Goal: Information Seeking & Learning: Learn about a topic

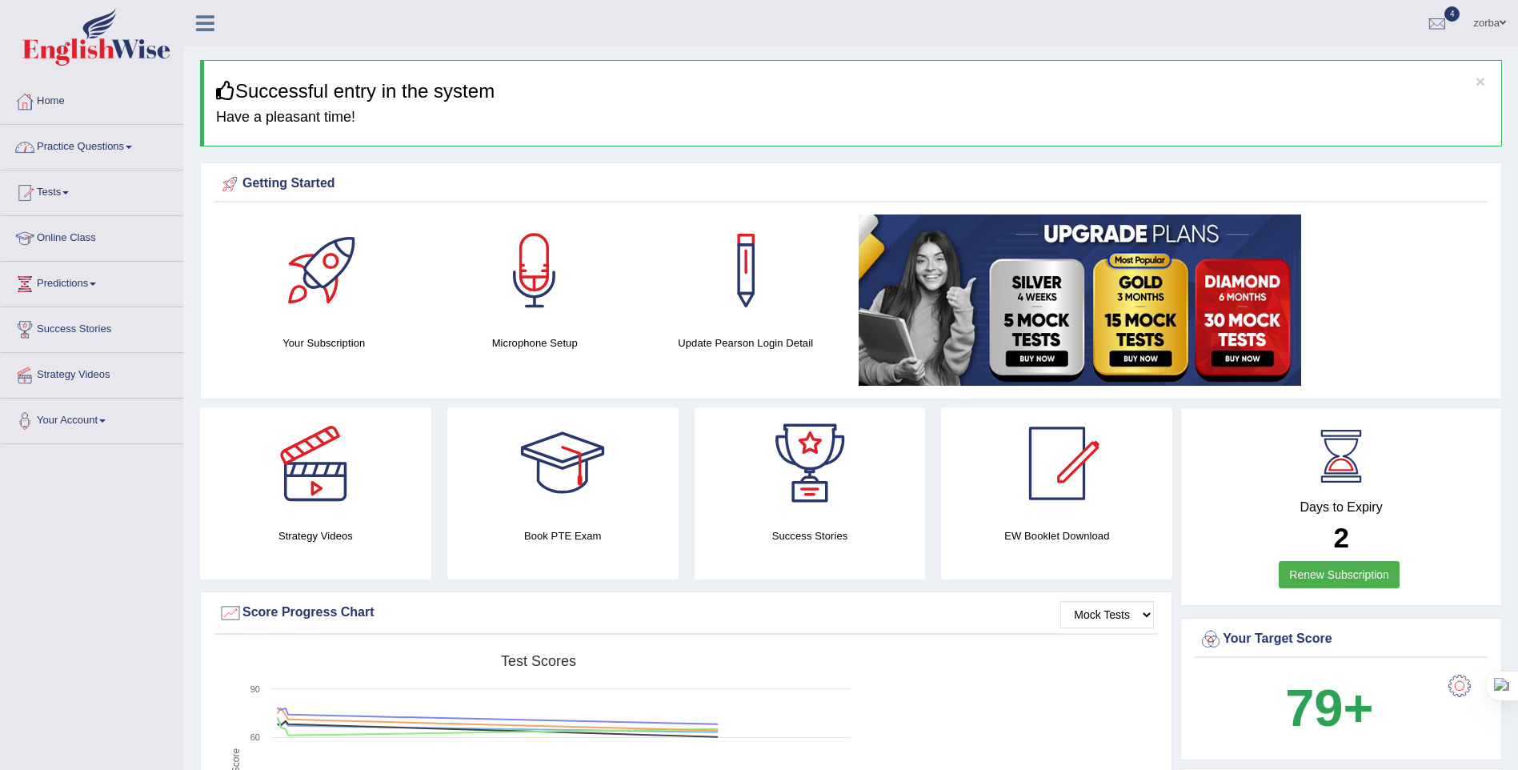
drag, startPoint x: 106, startPoint y: 150, endPoint x: 129, endPoint y: 158, distance: 23.8
click at [106, 150] on link "Practice Questions" at bounding box center [92, 145] width 182 height 40
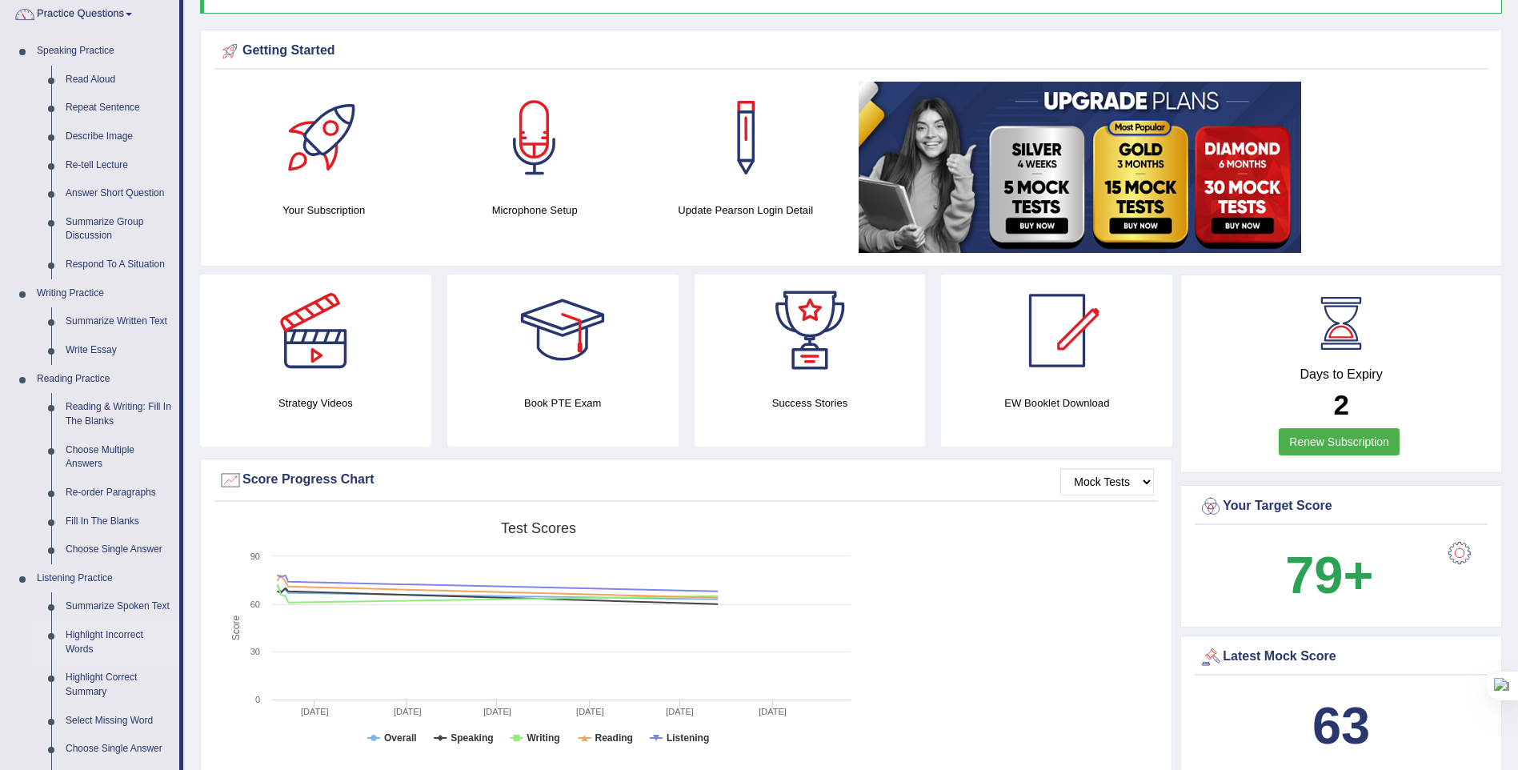
scroll to position [320, 0]
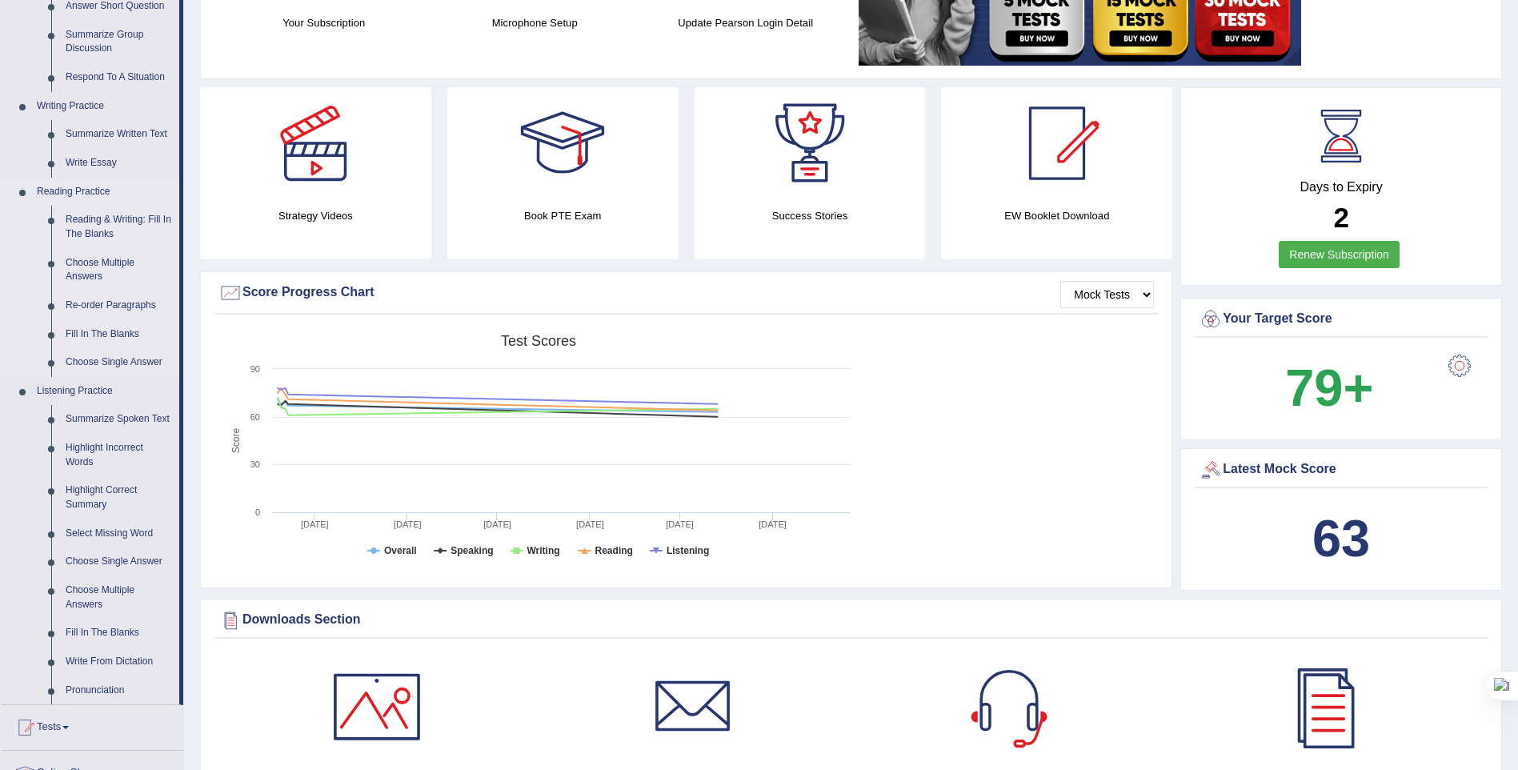
click at [114, 309] on link "Re-order Paragraphs" at bounding box center [118, 305] width 121 height 29
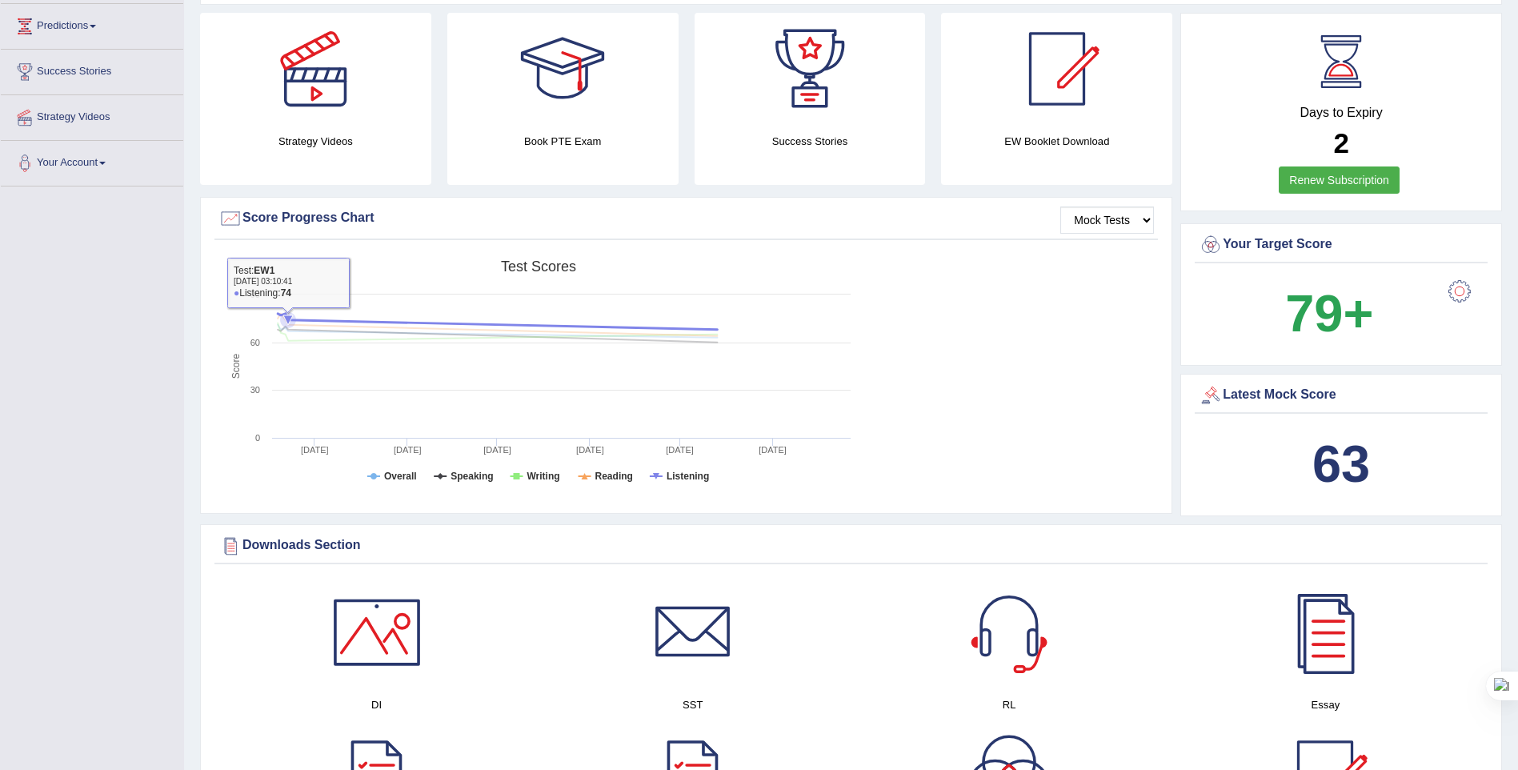
scroll to position [540, 0]
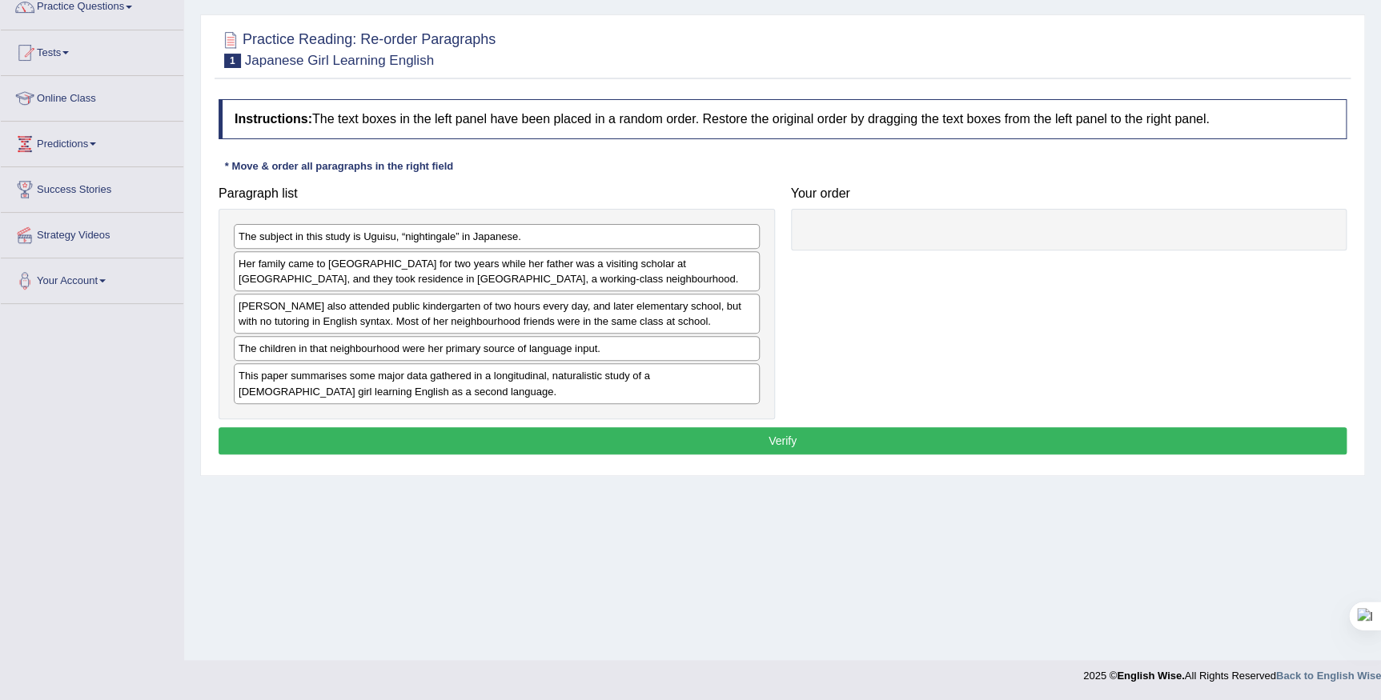
scroll to position [67, 0]
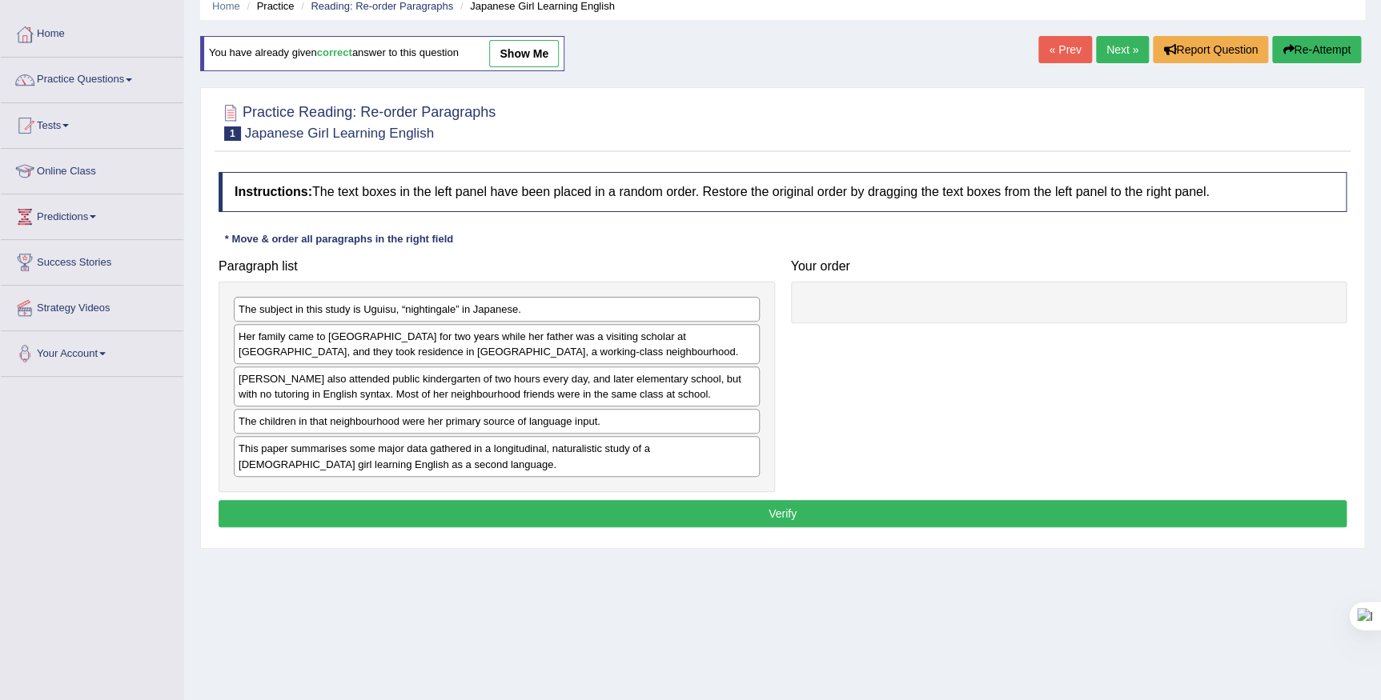
click at [297, 441] on div "This paper summarises some major data gathered in a longitudinal, naturalistic …" at bounding box center [497, 456] width 526 height 40
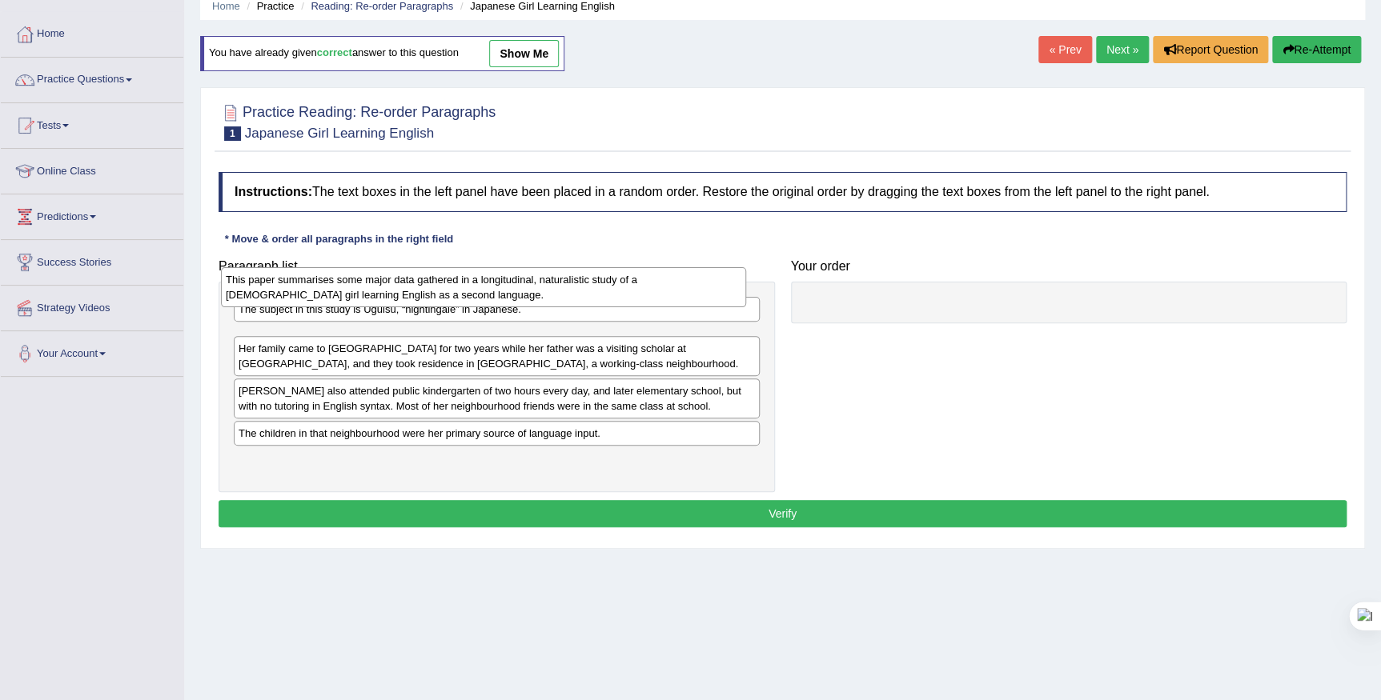
drag, startPoint x: 310, startPoint y: 456, endPoint x: 283, endPoint y: 288, distance: 170.2
click at [283, 288] on div "This paper summarises some major data gathered in a longitudinal, naturalistic …" at bounding box center [484, 287] width 526 height 40
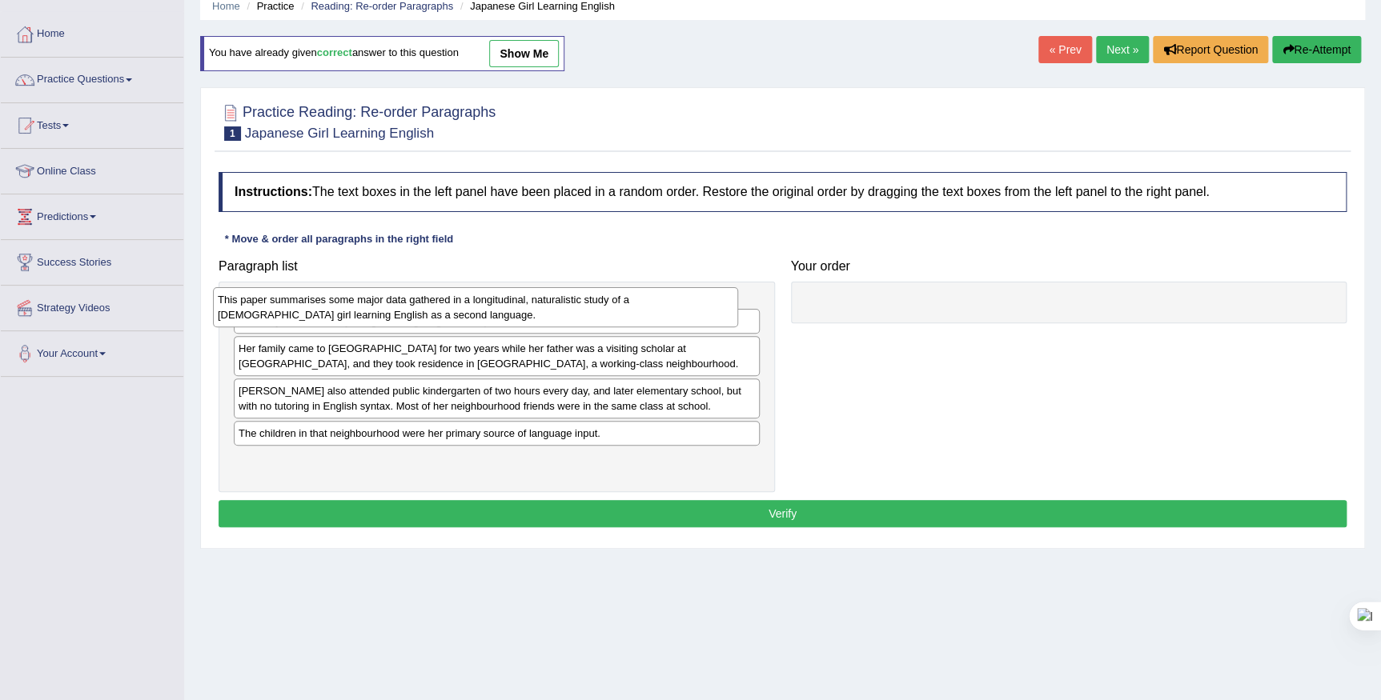
drag, startPoint x: 292, startPoint y: 340, endPoint x: 285, endPoint y: 312, distance: 28.9
click at [288, 311] on div "This paper summarises some major data gathered in a longitudinal, naturalistic …" at bounding box center [476, 307] width 526 height 40
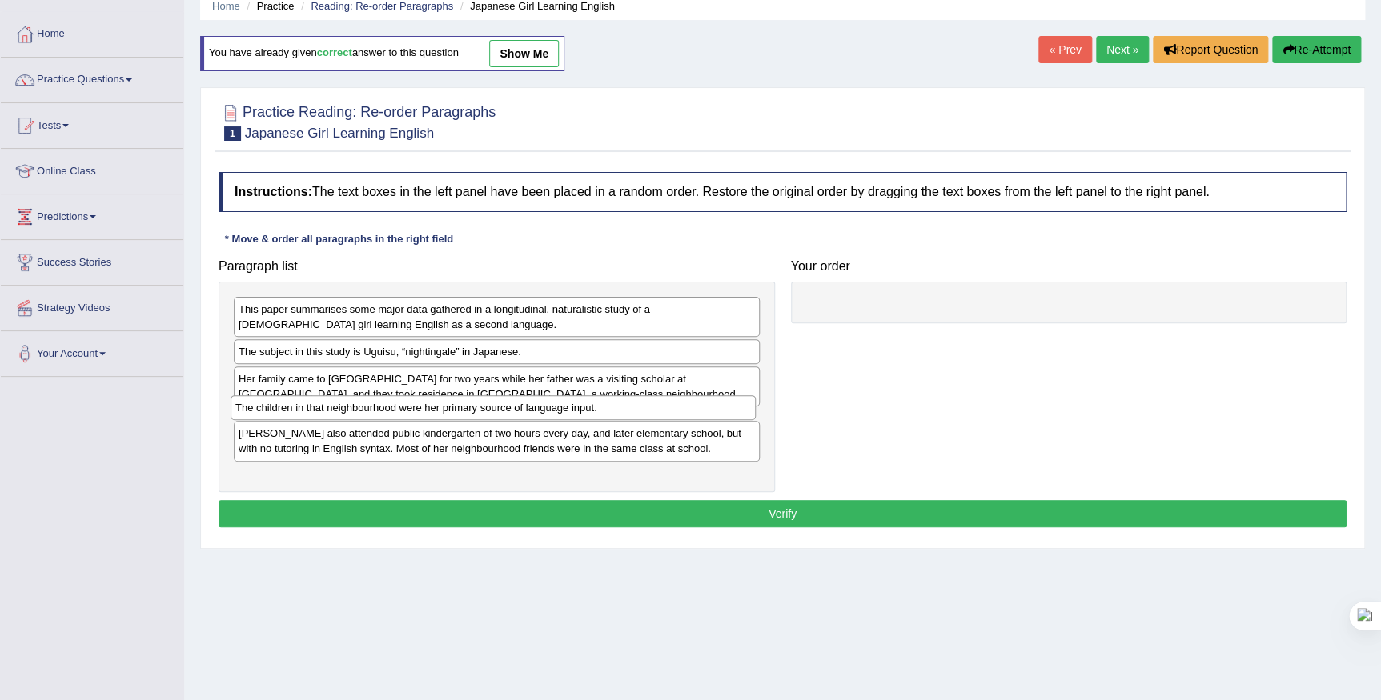
drag, startPoint x: 265, startPoint y: 464, endPoint x: 262, endPoint y: 407, distance: 56.9
click at [262, 407] on div "The children in that neighbourhood were her primary source of language input." at bounding box center [494, 407] width 526 height 25
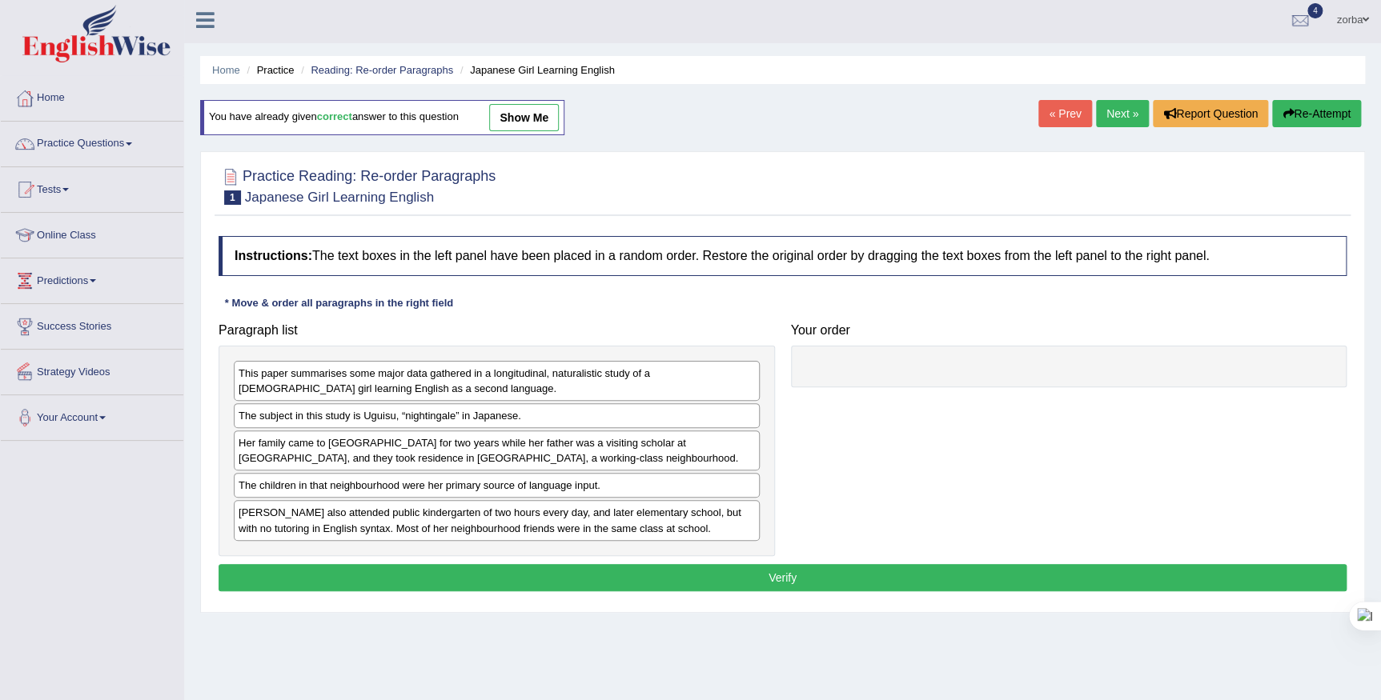
scroll to position [0, 0]
